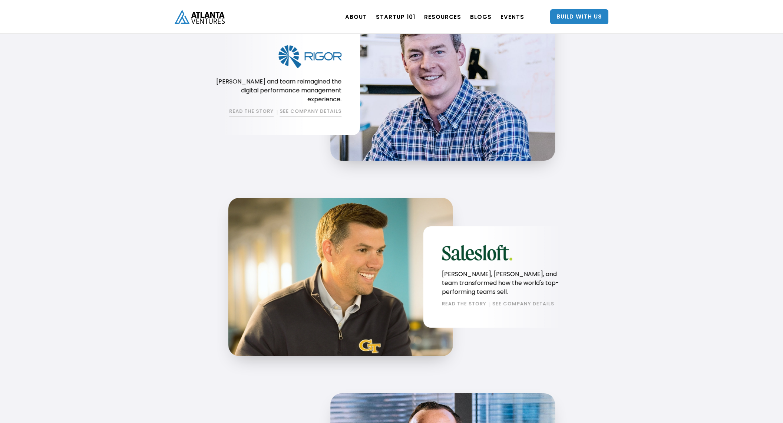
scroll to position [1702, 0]
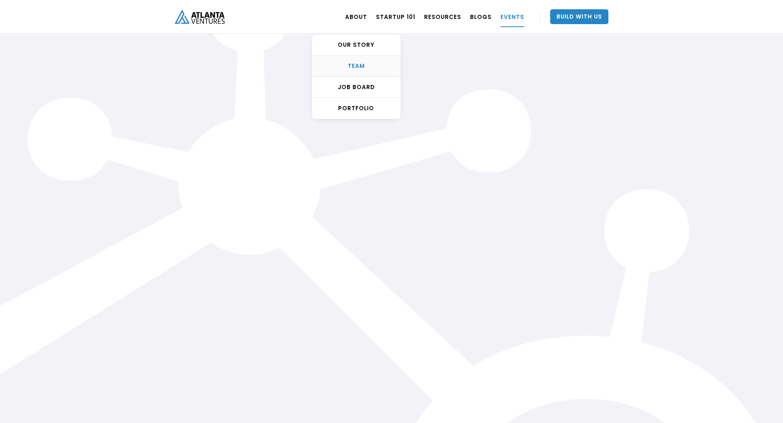
scroll to position [45, 0]
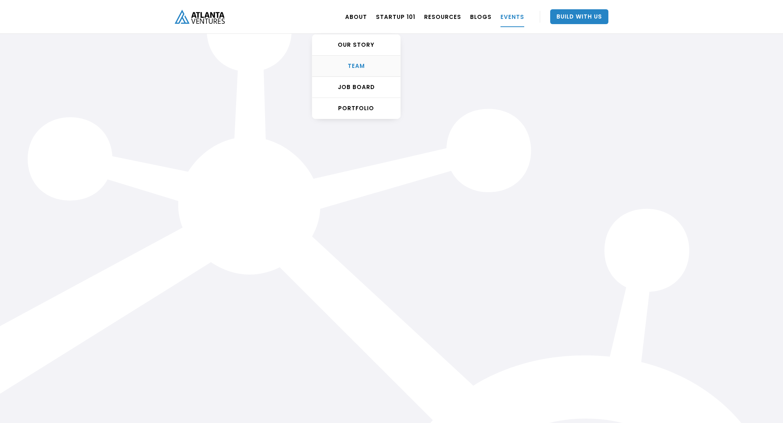
click at [366, 66] on div "TEAM" at bounding box center [356, 65] width 88 height 7
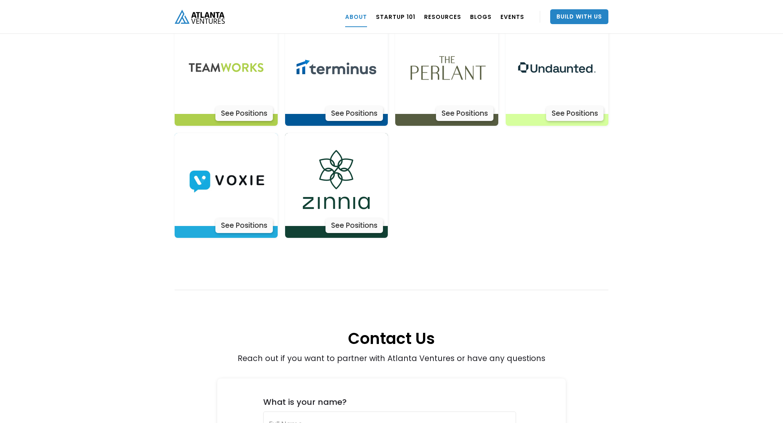
scroll to position [3211, 0]
